Goal: Task Accomplishment & Management: Manage account settings

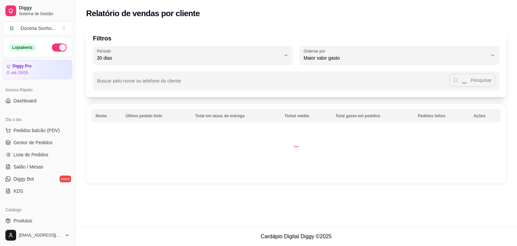
select select "30"
select select "HIGHEST_TOTAL_SPENT_WITH_ORDERS"
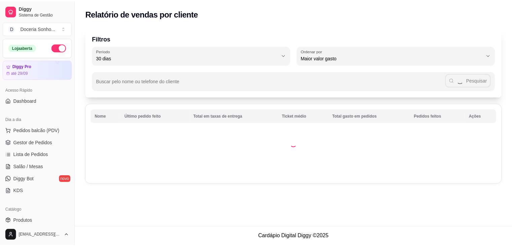
scroll to position [168, 0]
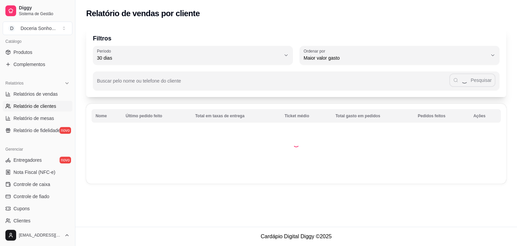
select select "ALL"
select select "0"
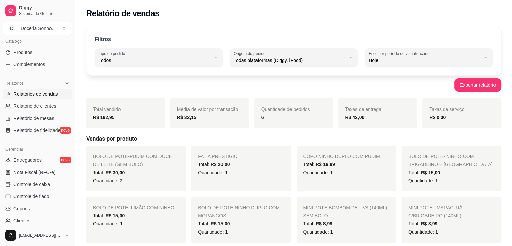
scroll to position [0, 0]
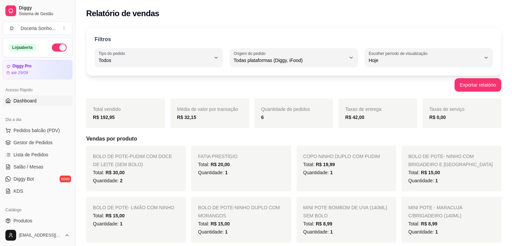
click at [30, 104] on link "Dashboard" at bounding box center [38, 100] width 70 height 11
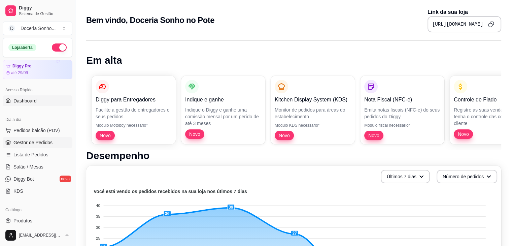
click at [31, 143] on span "Gestor de Pedidos" at bounding box center [32, 142] width 39 height 7
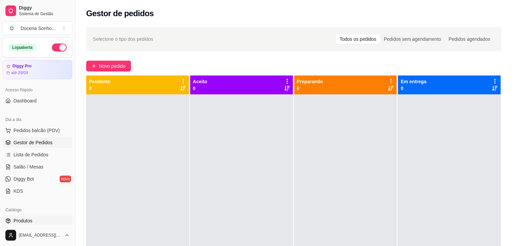
click at [31, 222] on span "Produtos" at bounding box center [22, 220] width 19 height 7
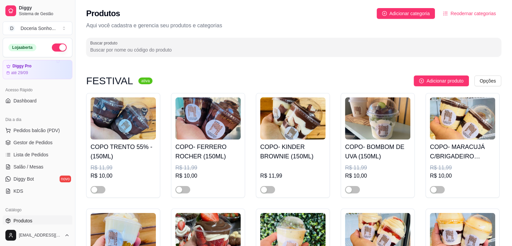
click at [170, 49] on input "Buscar produto" at bounding box center [293, 49] width 407 height 7
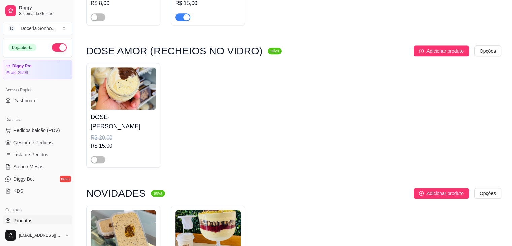
scroll to position [538, 0]
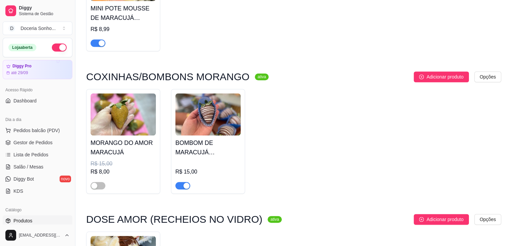
type input "maracuj"
click at [136, 108] on img at bounding box center [123, 114] width 65 height 42
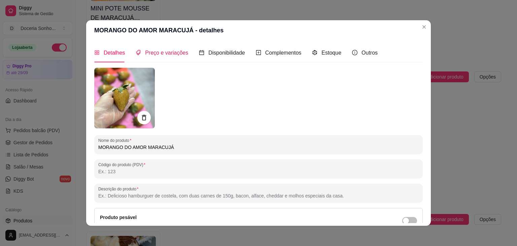
click at [175, 55] on span "Preço e variações" at bounding box center [166, 53] width 43 height 6
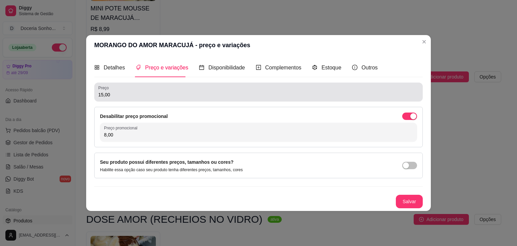
click at [298, 95] on input "15,00" at bounding box center [258, 94] width 320 height 7
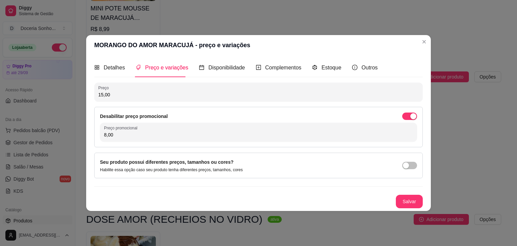
click at [298, 95] on input "15,00" at bounding box center [258, 94] width 320 height 7
click at [148, 97] on input "10,00" at bounding box center [258, 94] width 320 height 7
type input "10,00"
click at [407, 119] on span "button" at bounding box center [409, 115] width 15 height 7
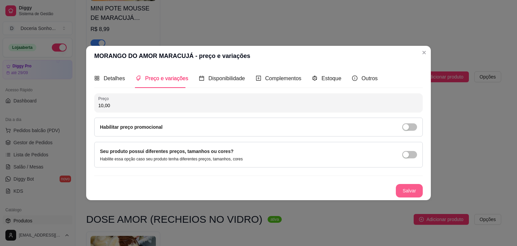
click at [420, 190] on button "Salvar" at bounding box center [409, 190] width 27 height 13
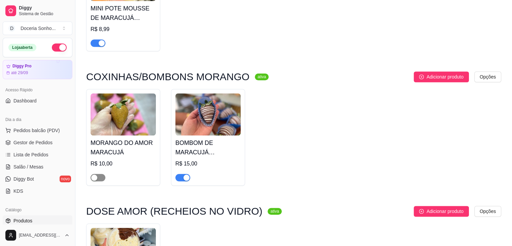
click at [101, 177] on span "button" at bounding box center [98, 177] width 15 height 7
click at [38, 143] on span "Gestor de Pedidos" at bounding box center [32, 142] width 39 height 7
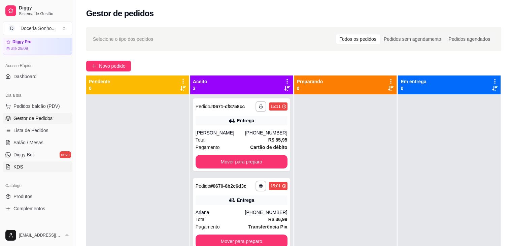
scroll to position [34, 0]
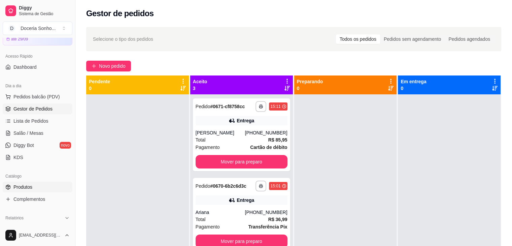
click at [45, 190] on link "Produtos" at bounding box center [38, 186] width 70 height 11
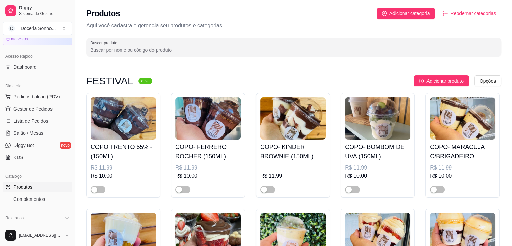
drag, startPoint x: 52, startPoint y: 29, endPoint x: 216, endPoint y: 65, distance: 168.5
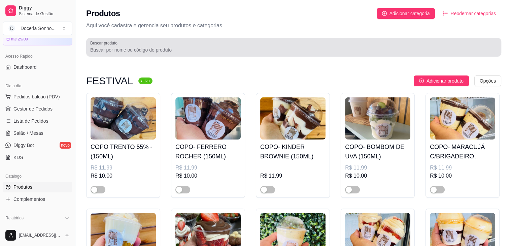
drag, startPoint x: 208, startPoint y: 42, endPoint x: 209, endPoint y: 47, distance: 5.1
click at [209, 47] on div at bounding box center [293, 46] width 407 height 13
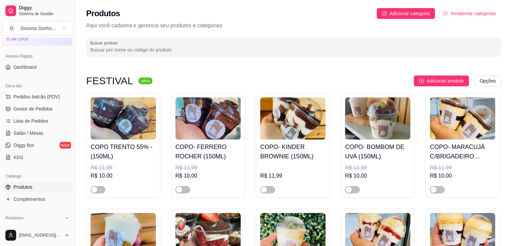
click at [209, 48] on input "Buscar produto" at bounding box center [293, 49] width 407 height 7
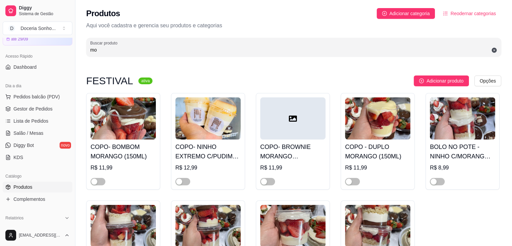
type input "m"
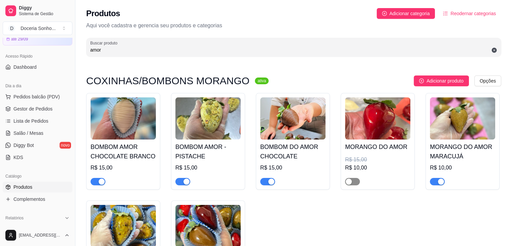
type input "amor"
click at [349, 179] on div "button" at bounding box center [349, 181] width 6 height 6
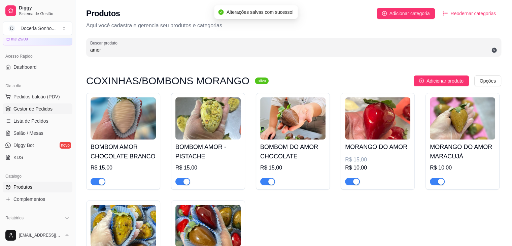
click at [27, 104] on link "Gestor de Pedidos" at bounding box center [38, 108] width 70 height 11
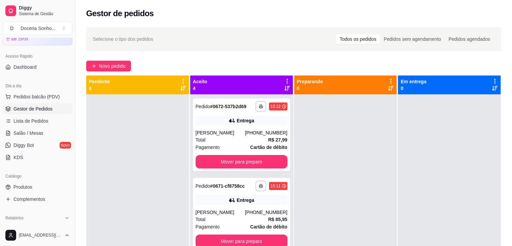
click at [29, 185] on span "Produtos" at bounding box center [22, 186] width 19 height 7
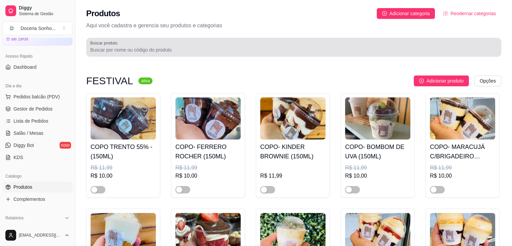
click at [165, 50] on input "Buscar produto" at bounding box center [293, 49] width 407 height 7
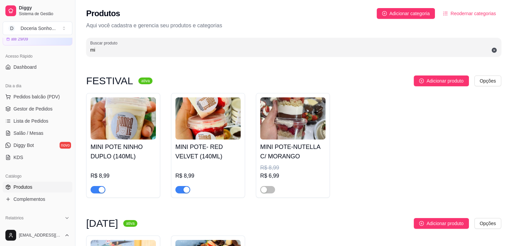
type input "m"
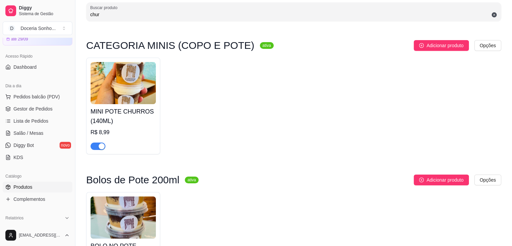
scroll to position [34, 0]
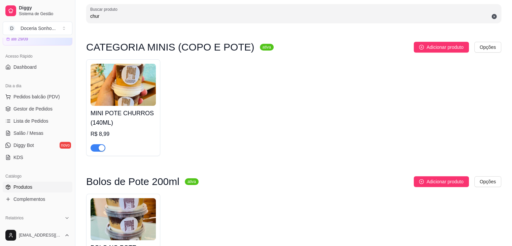
type input "chur"
click at [140, 81] on img at bounding box center [123, 85] width 65 height 42
click at [49, 105] on span "Gestor de Pedidos" at bounding box center [32, 108] width 39 height 7
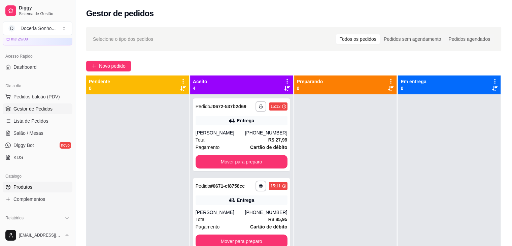
click at [39, 187] on link "Produtos" at bounding box center [38, 186] width 70 height 11
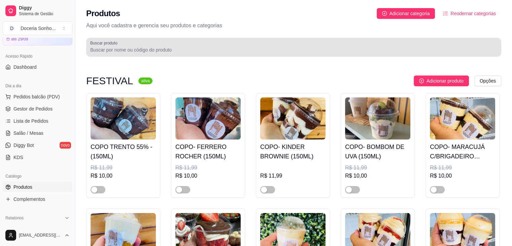
click at [164, 46] on div at bounding box center [293, 46] width 407 height 13
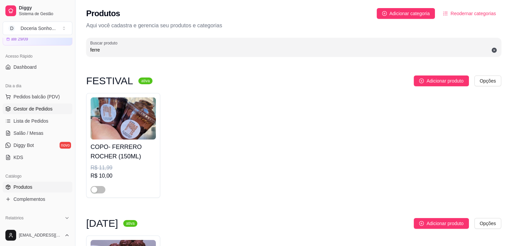
type input "ferre"
click at [38, 109] on span "Gestor de Pedidos" at bounding box center [32, 108] width 39 height 7
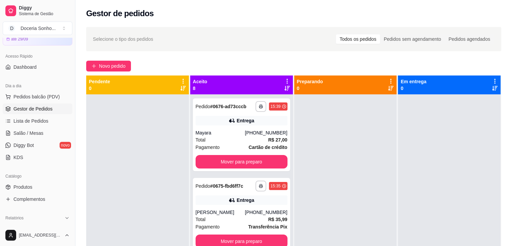
click at [285, 78] on icon at bounding box center [287, 81] width 6 height 6
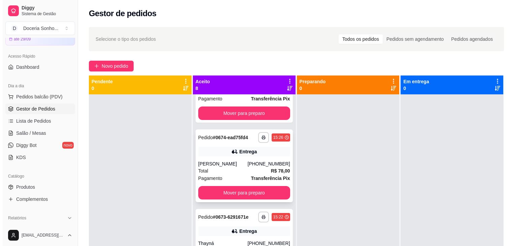
scroll to position [135, 0]
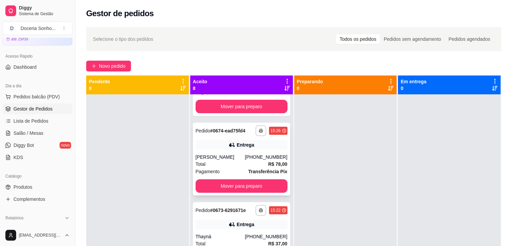
click at [225, 164] on div "Total R$ 78,00" at bounding box center [241, 163] width 92 height 7
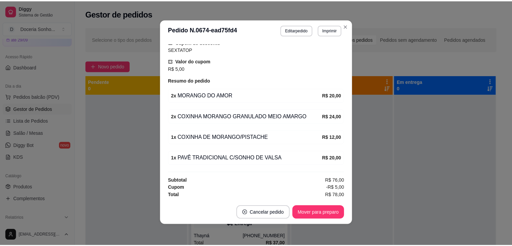
scroll to position [1, 0]
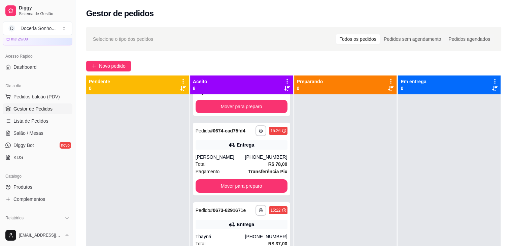
click at [285, 82] on icon at bounding box center [287, 81] width 6 height 6
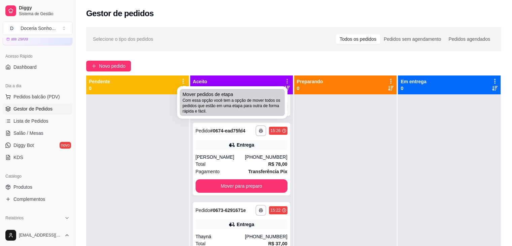
click at [259, 98] on span "Com essa opção você tem a opção de mover todos os pedidos que estão em uma etap…" at bounding box center [232, 106] width 100 height 16
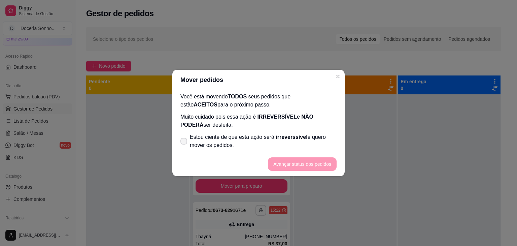
click at [212, 138] on span "Estou ciente de que esta ação será irreverssível e quero mover os pedidos." at bounding box center [263, 141] width 147 height 16
click at [184, 142] on input "Estou ciente de que esta ação será irreverssível e quero mover os pedidos." at bounding box center [182, 144] width 4 height 4
checkbox input "true"
click at [303, 163] on button "Avançar status dos pedidos" at bounding box center [302, 163] width 67 height 13
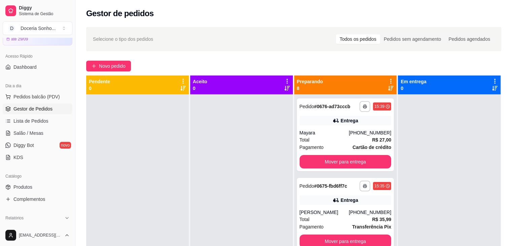
scroll to position [0, 0]
click at [388, 79] on icon at bounding box center [391, 81] width 6 height 6
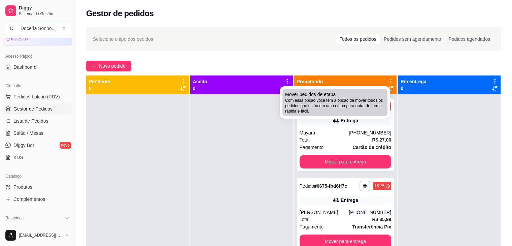
click at [343, 100] on span "Com essa opção você tem a opção de mover todos os pedidos que estão em uma etap…" at bounding box center [335, 106] width 100 height 16
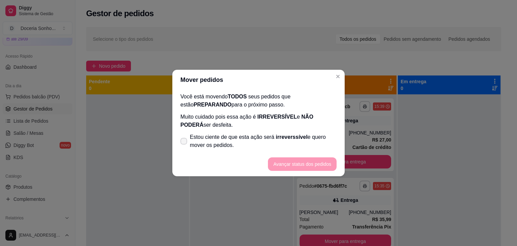
click at [252, 142] on span "Estou ciente de que esta ação será irreverssível e quero mover os pedidos." at bounding box center [263, 141] width 147 height 16
click at [184, 142] on input "Estou ciente de que esta ação será irreverssível e quero mover os pedidos." at bounding box center [182, 144] width 4 height 4
checkbox input "true"
click at [303, 167] on button "Avançar status dos pedidos" at bounding box center [302, 163] width 67 height 13
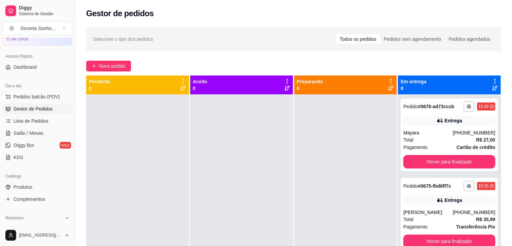
click at [494, 79] on icon at bounding box center [494, 81] width 1 height 5
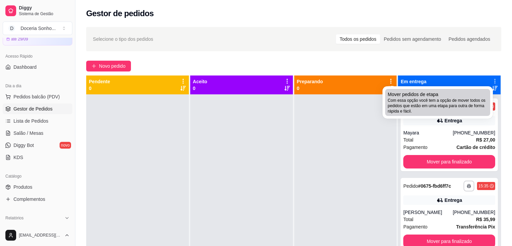
click at [452, 110] on span "Com essa opção você tem a opção de mover todos os pedidos que estão em uma etap…" at bounding box center [438, 106] width 100 height 16
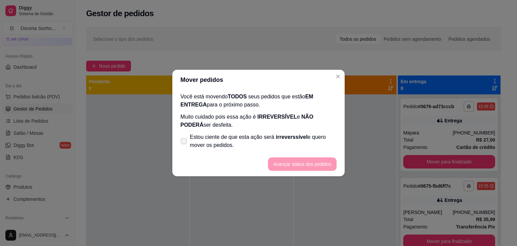
click at [213, 139] on span "Estou ciente de que esta ação será irreverssível e quero mover os pedidos." at bounding box center [263, 141] width 147 height 16
click at [184, 142] on input "Estou ciente de que esta ação será irreverssível e quero mover os pedidos." at bounding box center [182, 144] width 4 height 4
checkbox input "true"
click at [293, 163] on button "Avançar status dos pedidos" at bounding box center [302, 163] width 69 height 13
